Goal: Task Accomplishment & Management: Manage account settings

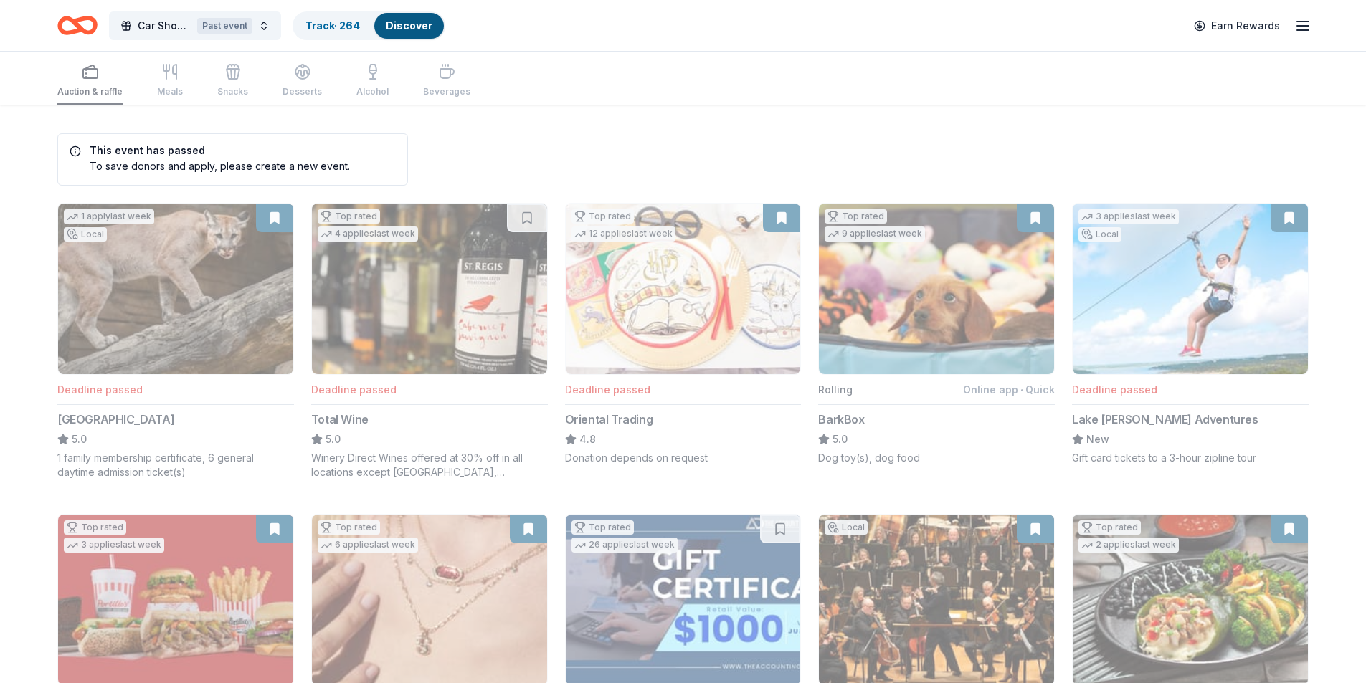
click at [232, 26] on div "Past event" at bounding box center [224, 26] width 55 height 16
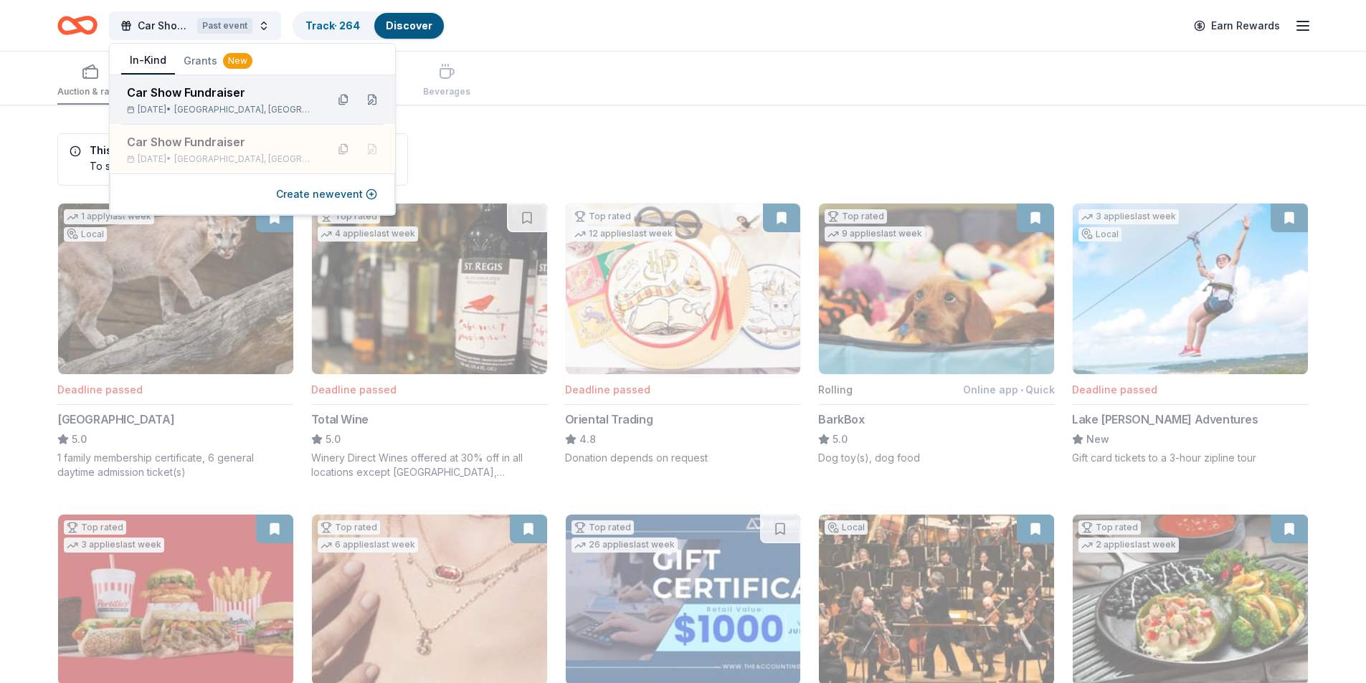
click at [232, 98] on div "Car Show Fundraiser" at bounding box center [221, 92] width 188 height 17
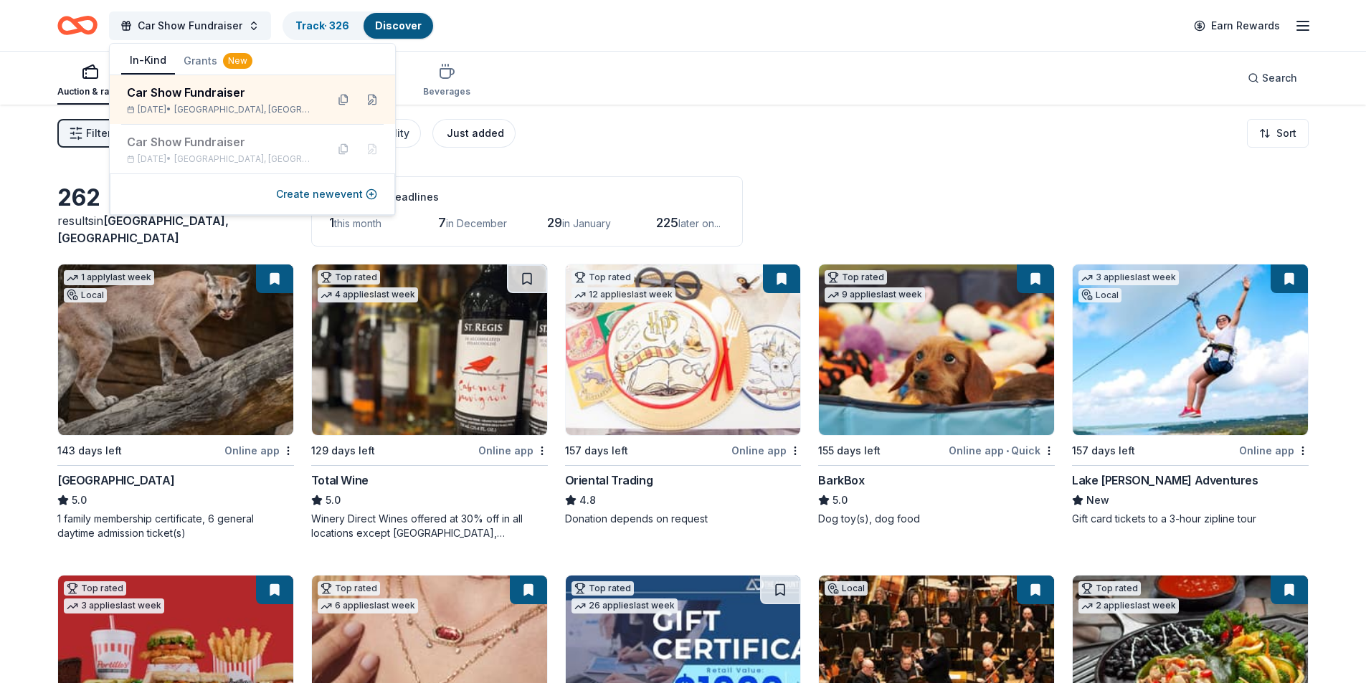
drag, startPoint x: 659, startPoint y: 129, endPoint x: 466, endPoint y: 135, distance: 192.9
click at [657, 130] on div "Filter 2 Application methods Causes Eligibility Just added Sort" at bounding box center [683, 133] width 1366 height 57
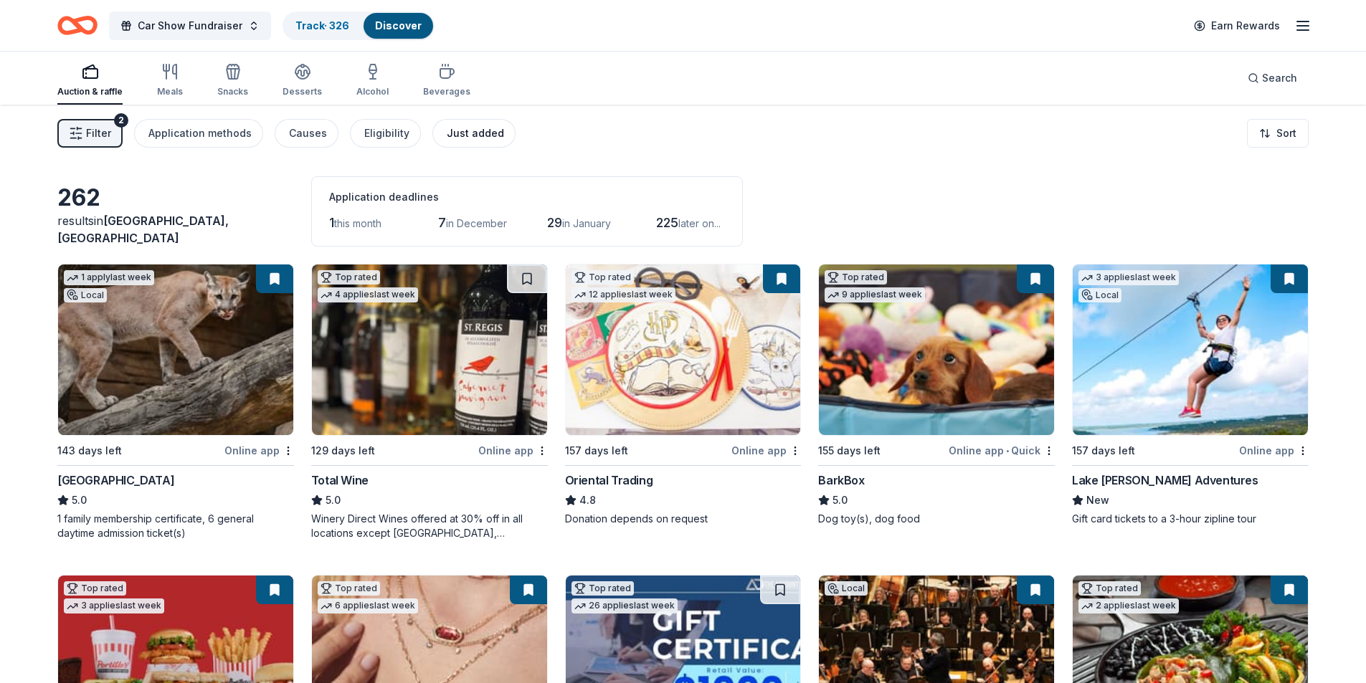
click at [458, 138] on div "Just added" at bounding box center [475, 133] width 57 height 17
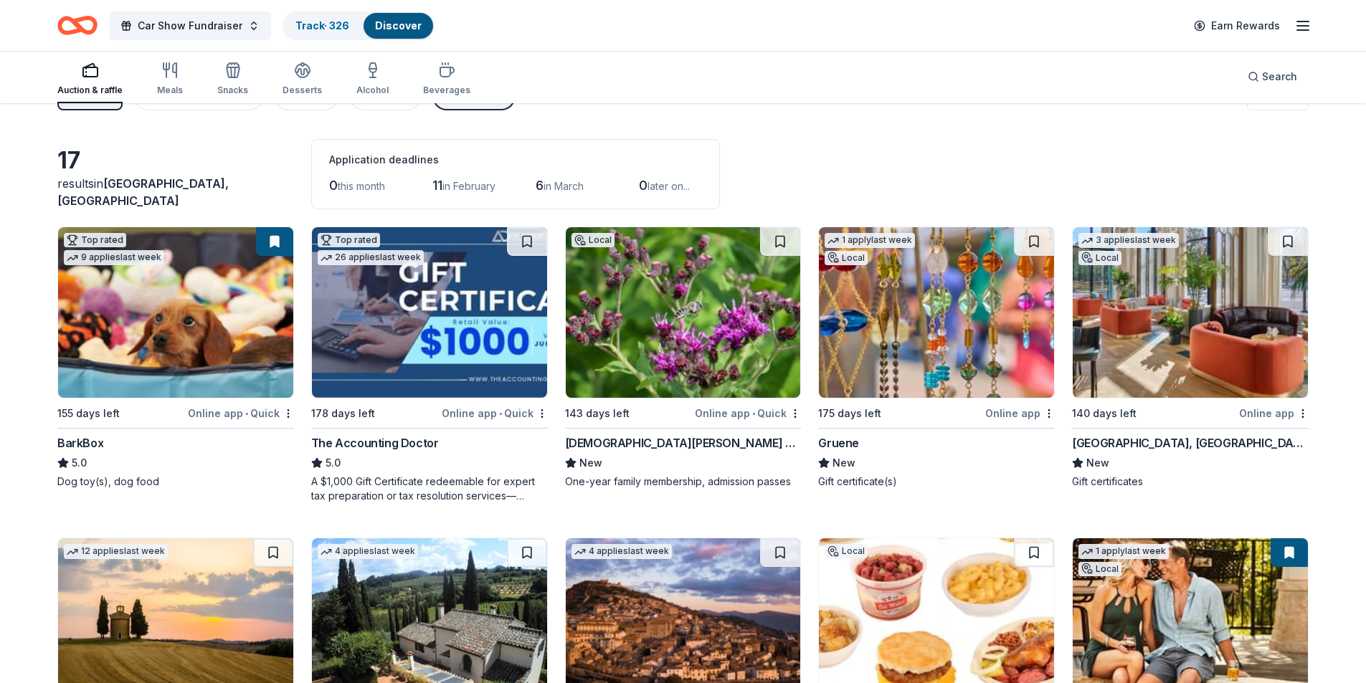
scroll to position [16, 0]
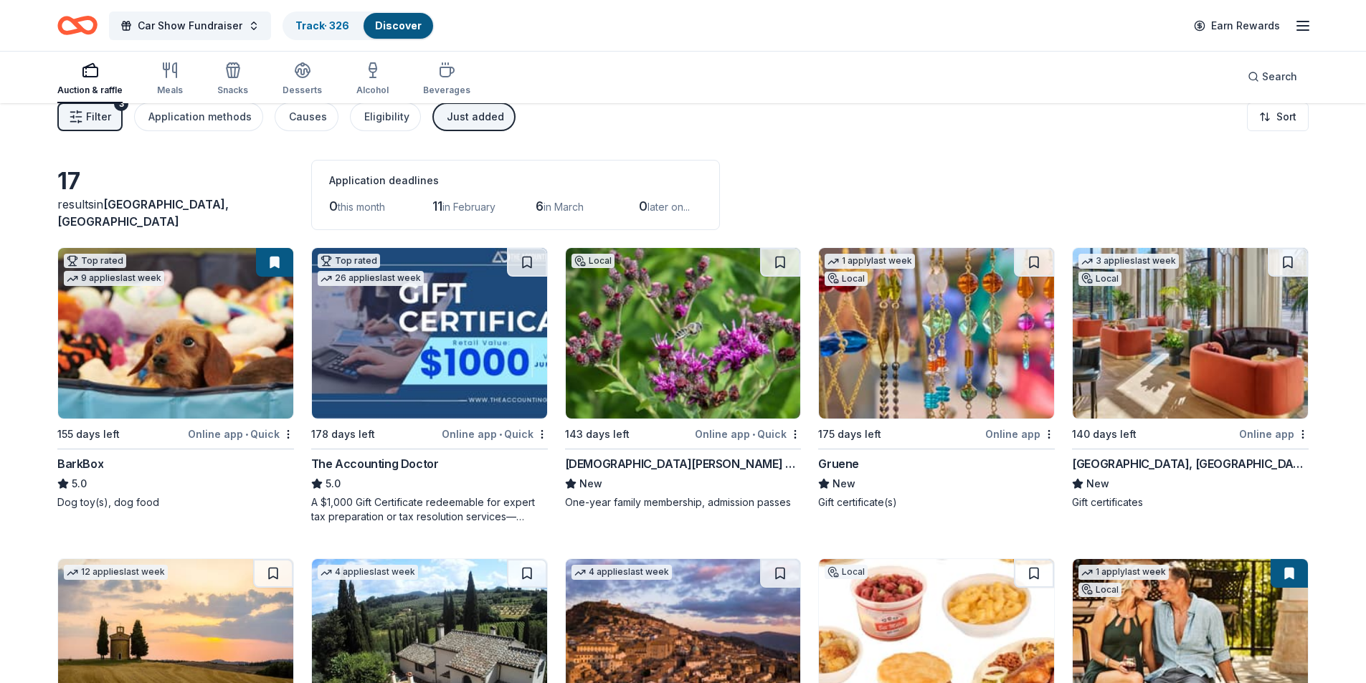
click at [1171, 356] on img at bounding box center [1189, 333] width 235 height 171
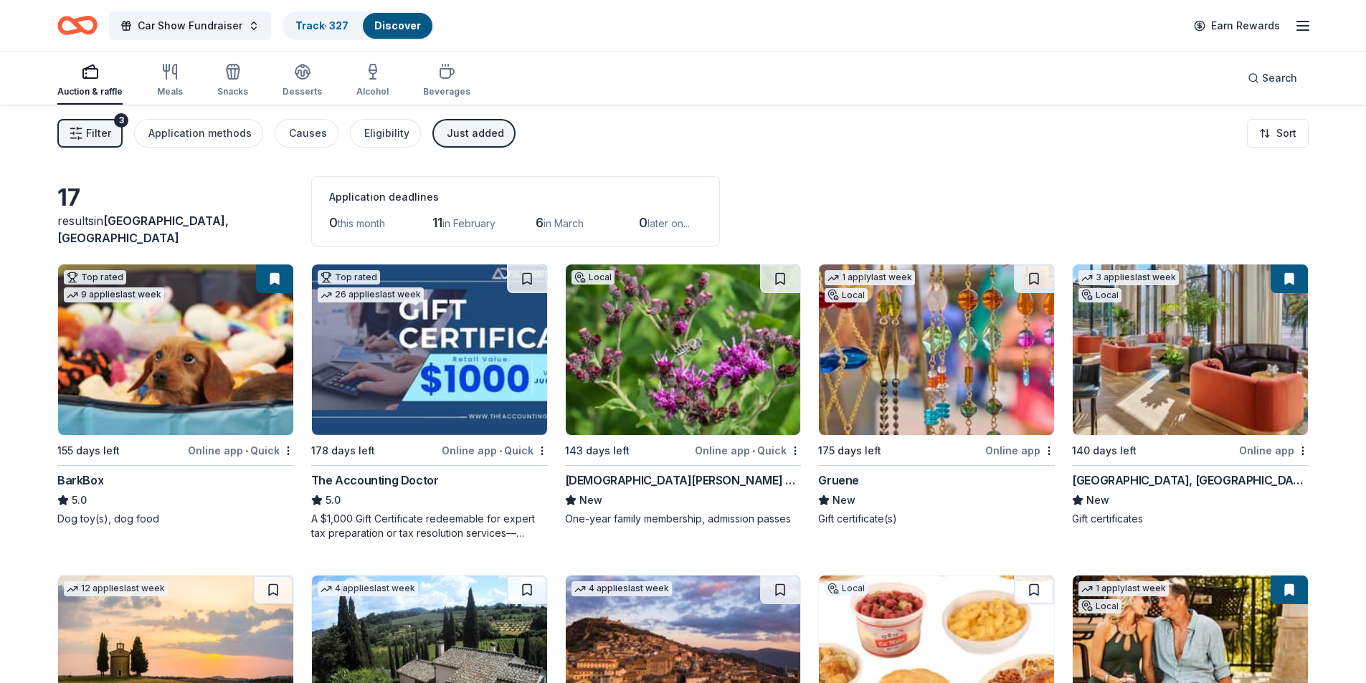
click at [452, 126] on div "Just added" at bounding box center [475, 133] width 57 height 17
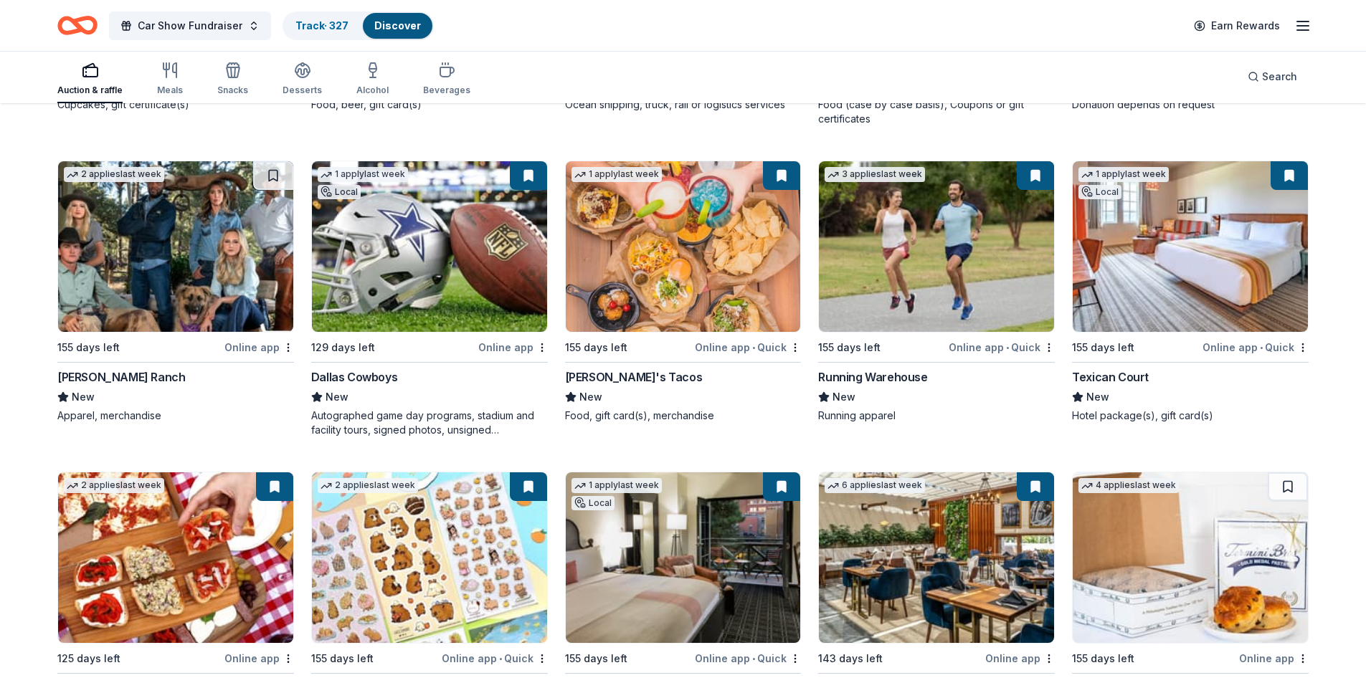
scroll to position [5335, 0]
click at [520, 176] on button at bounding box center [528, 175] width 37 height 29
click at [529, 173] on button at bounding box center [528, 175] width 37 height 29
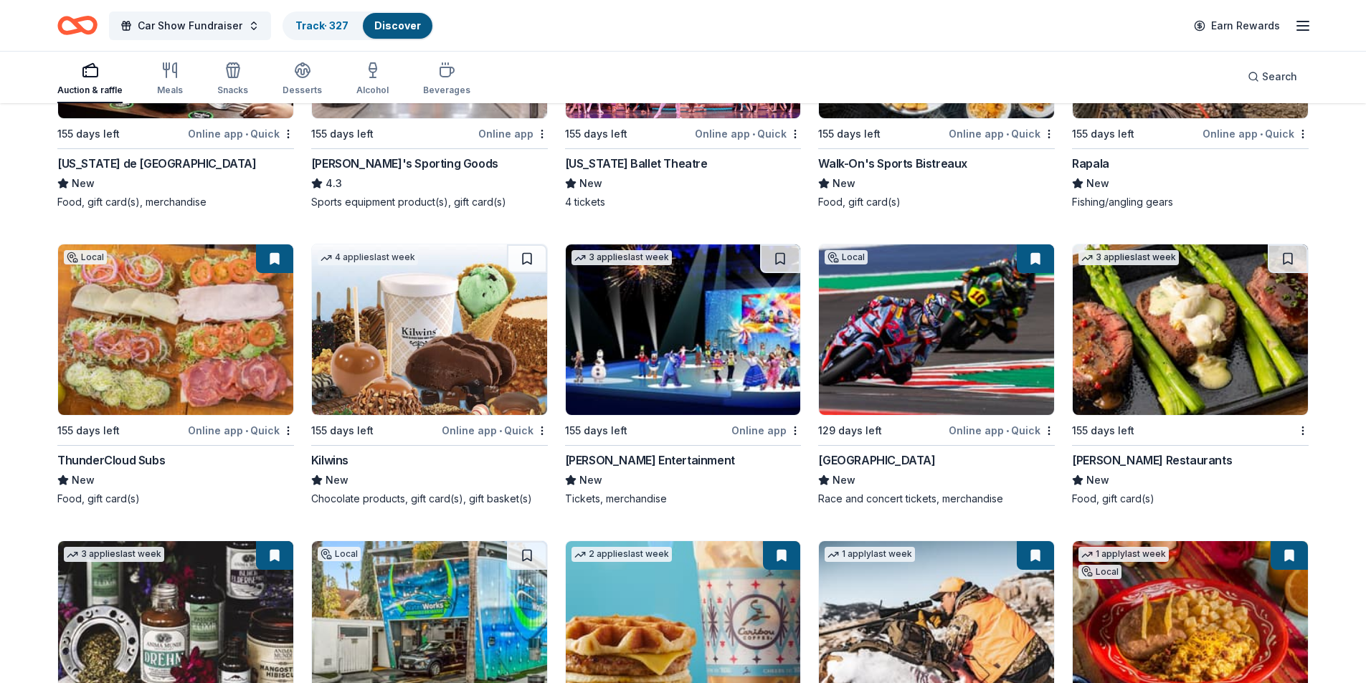
scroll to position [6800, 0]
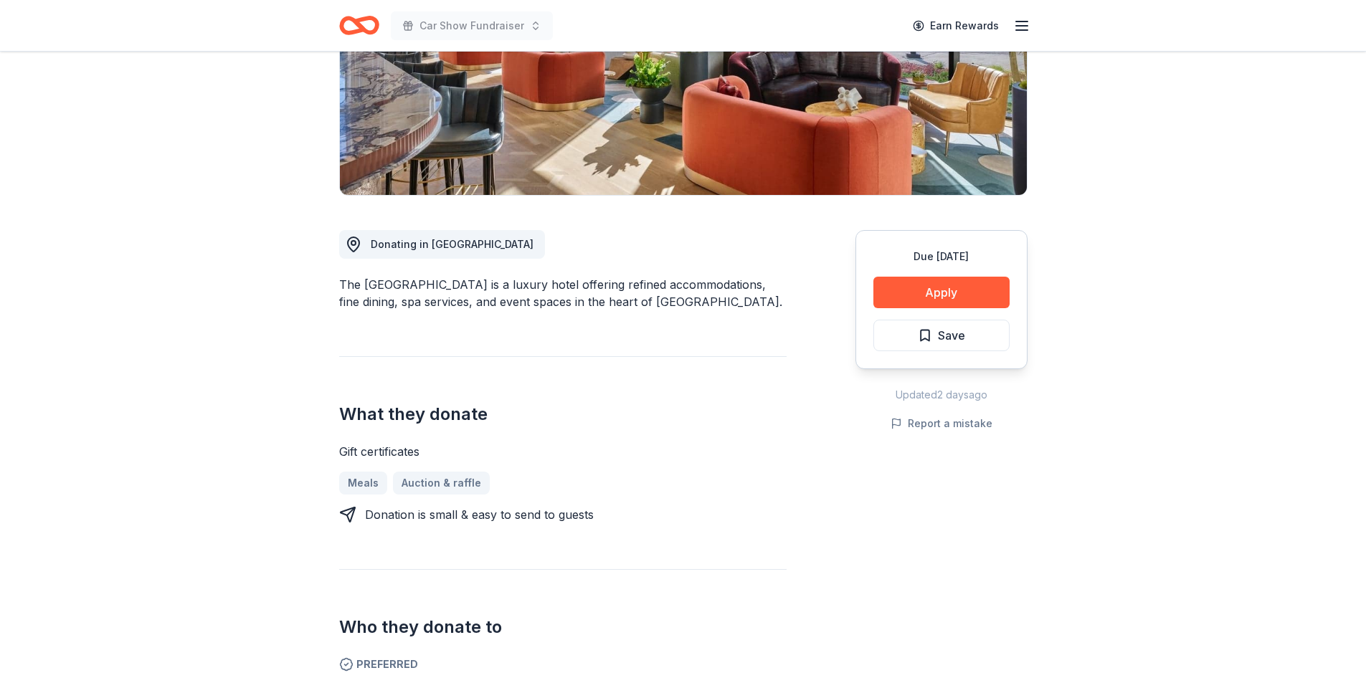
scroll to position [215, 0]
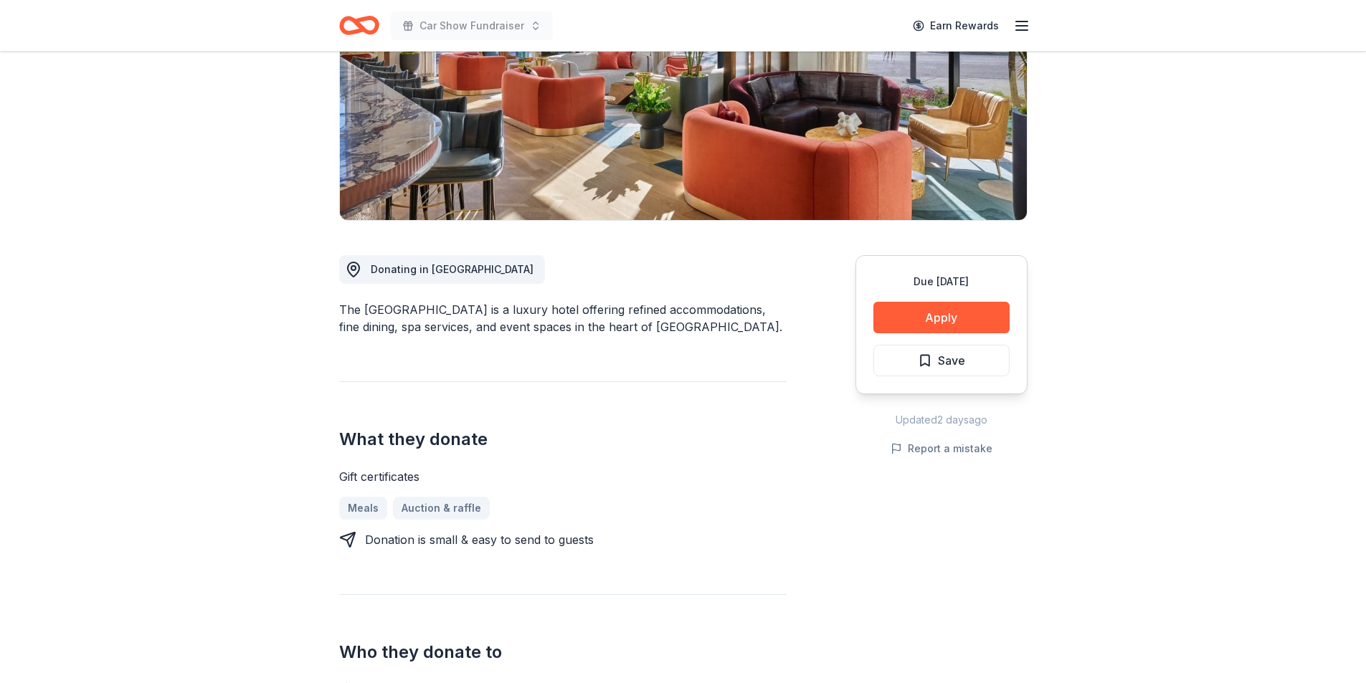
click at [926, 360] on span "Save" at bounding box center [941, 360] width 47 height 19
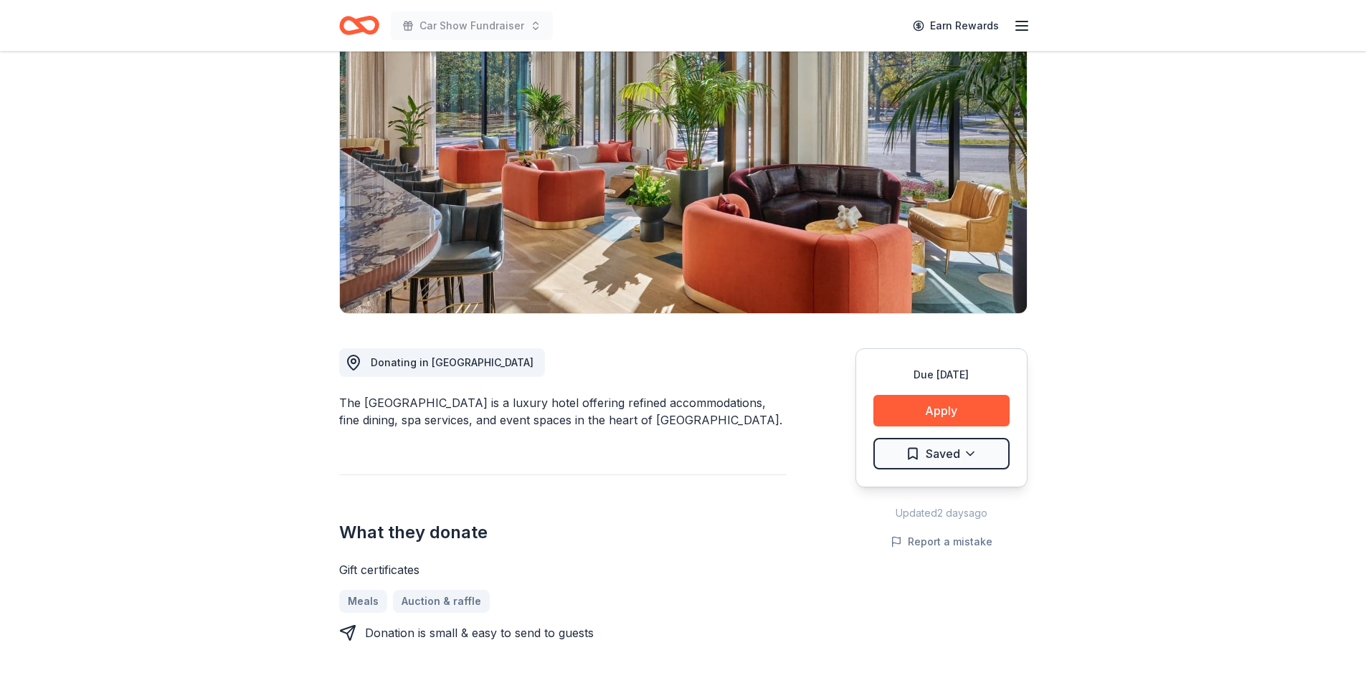
scroll to position [0, 0]
